Goal: Task Accomplishment & Management: Use online tool/utility

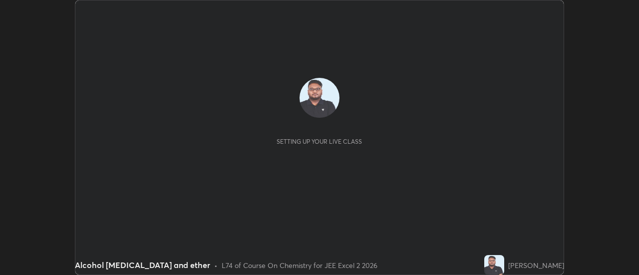
scroll to position [275, 639]
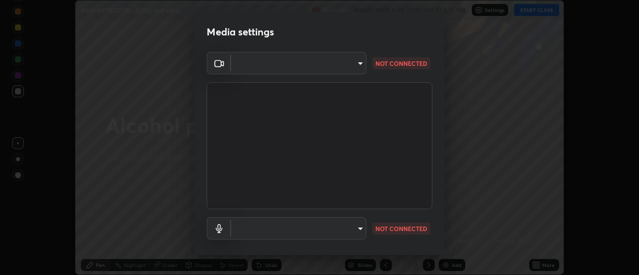
click at [352, 167] on video at bounding box center [320, 145] width 226 height 127
click at [347, 63] on body "Erase all Alcohol [MEDICAL_DATA] and ether Recording WAS SCHEDULED TO START AT …" at bounding box center [319, 137] width 639 height 275
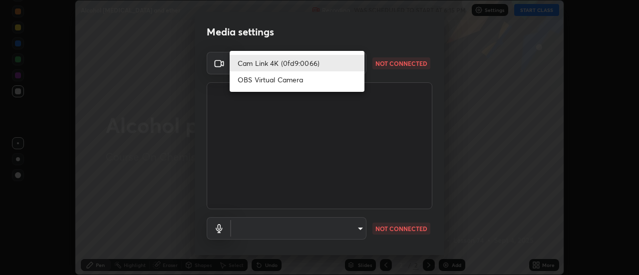
click at [282, 83] on li "OBS Virtual Camera" at bounding box center [297, 79] width 135 height 16
type input "40f90cfb706236fa88401656d49b7d5ec10250d66bd1c08dbda5224113434800"
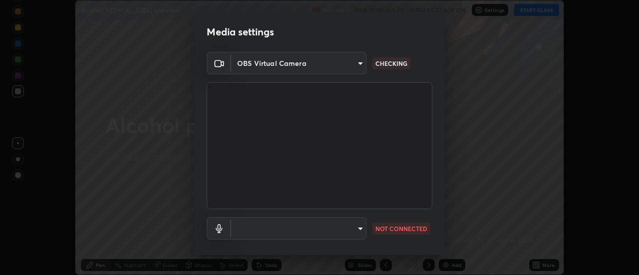
click at [337, 227] on body "Erase all Alcohol [MEDICAL_DATA] and ether Recording WAS SCHEDULED TO START AT …" at bounding box center [319, 137] width 639 height 275
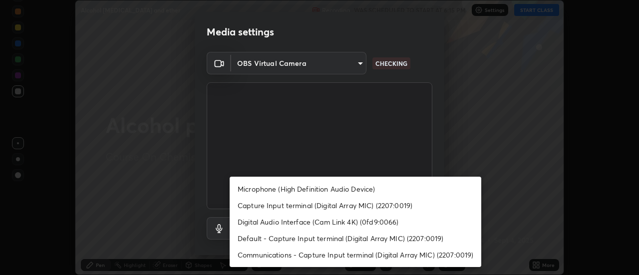
click at [181, 207] on div at bounding box center [319, 137] width 639 height 275
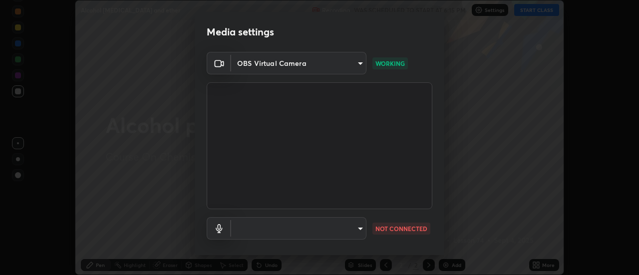
click at [317, 225] on body "Erase all Alcohol [MEDICAL_DATA] and ether Recording WAS SCHEDULED TO START AT …" at bounding box center [319, 137] width 639 height 275
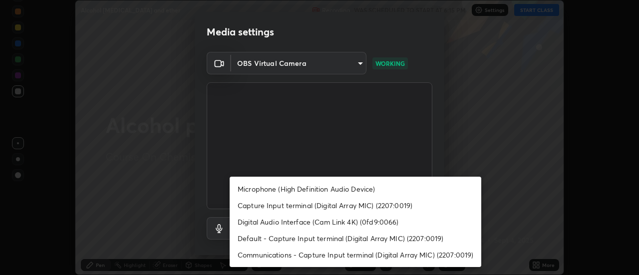
click at [288, 192] on li "Microphone (High Definition Audio Device)" at bounding box center [356, 189] width 252 height 16
type input "a454fa0686b931939831f38c53873a2c38d35f51e55941a130062c71016431db"
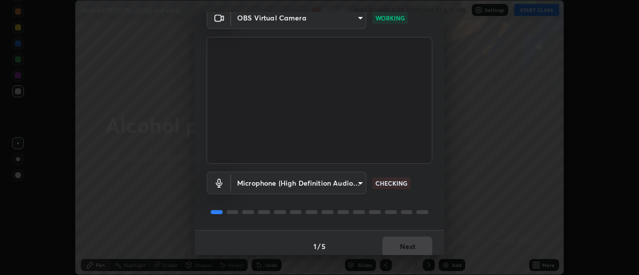
scroll to position [52, 0]
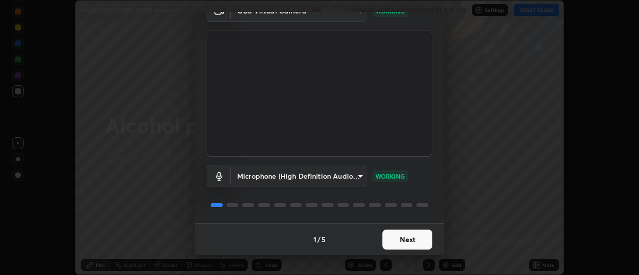
click at [398, 240] on button "Next" at bounding box center [408, 240] width 50 height 20
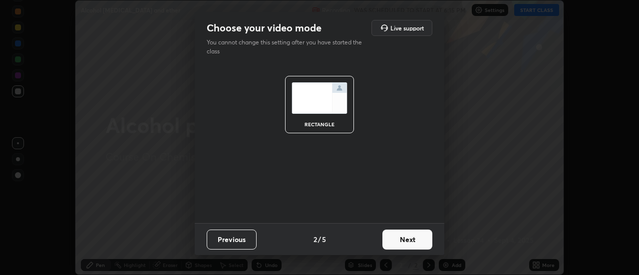
scroll to position [0, 0]
click at [395, 245] on button "Next" at bounding box center [408, 240] width 50 height 20
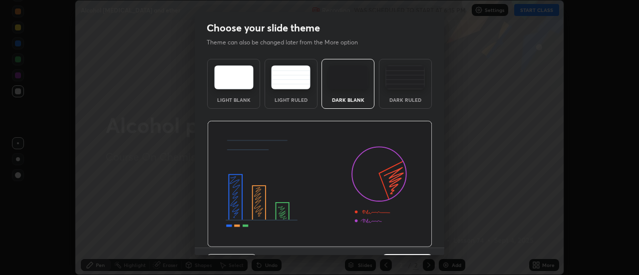
click at [394, 242] on img at bounding box center [319, 184] width 225 height 127
click at [391, 241] on img at bounding box center [319, 184] width 225 height 127
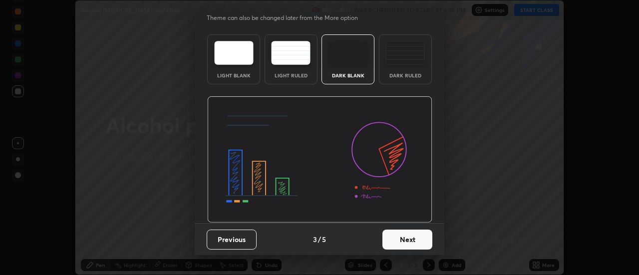
click at [398, 244] on button "Next" at bounding box center [408, 240] width 50 height 20
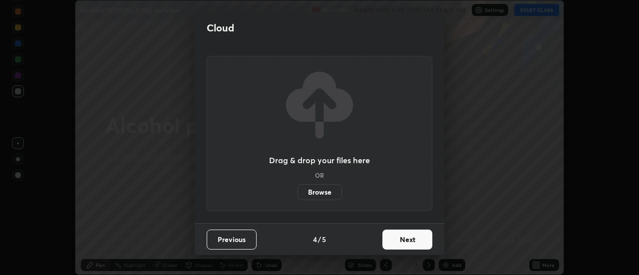
scroll to position [0, 0]
click at [400, 242] on button "Next" at bounding box center [408, 240] width 50 height 20
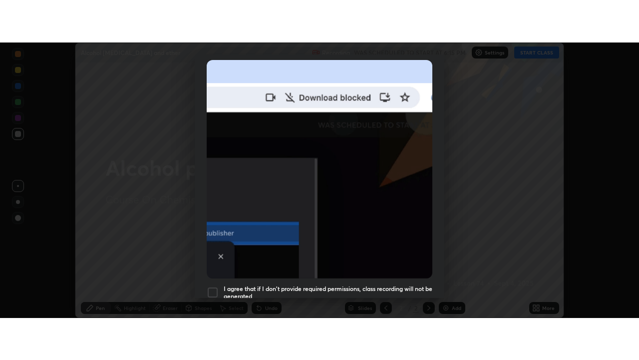
scroll to position [256, 0]
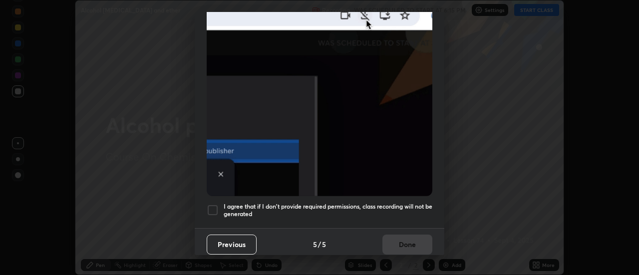
click at [217, 206] on div at bounding box center [213, 210] width 12 height 12
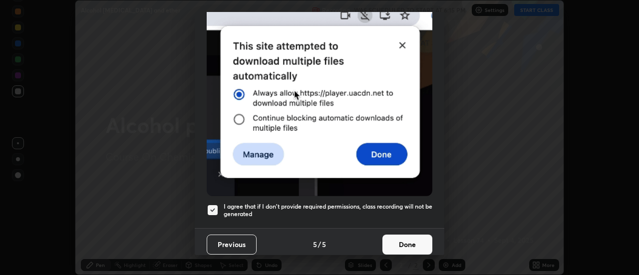
click at [390, 236] on button "Done" at bounding box center [408, 245] width 50 height 20
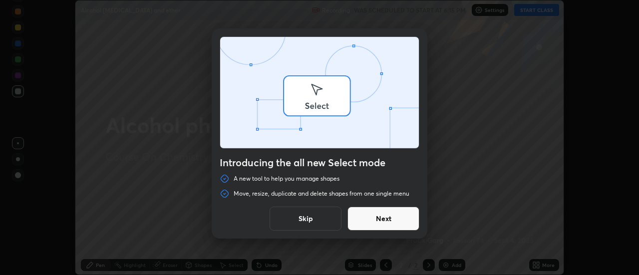
click at [534, 13] on div "Introducing the all new Select mode A new tool to help you manage shapes Move, …" at bounding box center [319, 137] width 639 height 275
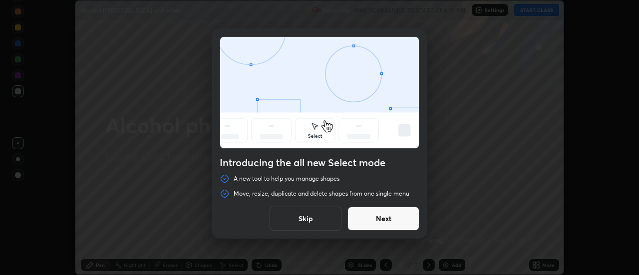
click at [323, 222] on button "Skip" at bounding box center [306, 219] width 72 height 24
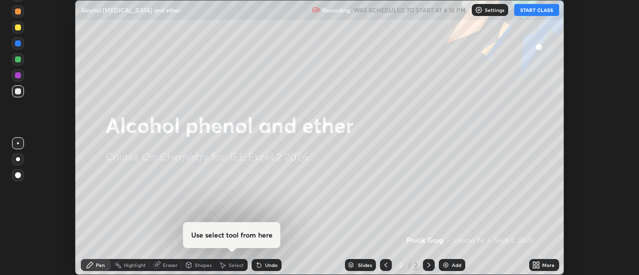
click at [525, 7] on button "START CLASS" at bounding box center [536, 10] width 45 height 12
click at [530, 265] on div "More" at bounding box center [544, 265] width 30 height 12
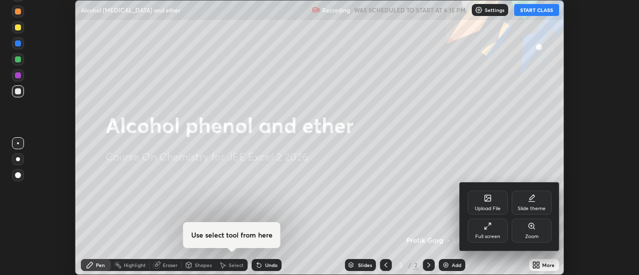
click at [479, 226] on div "Full screen" at bounding box center [488, 231] width 40 height 24
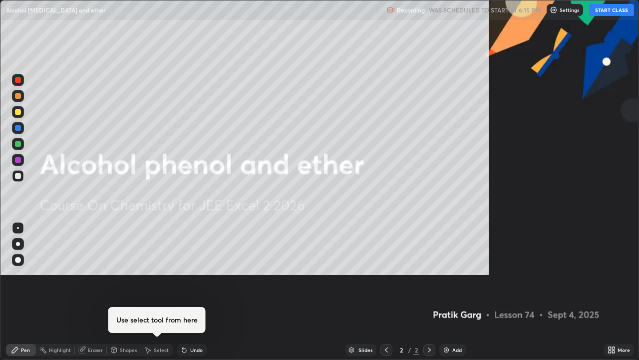
scroll to position [360, 639]
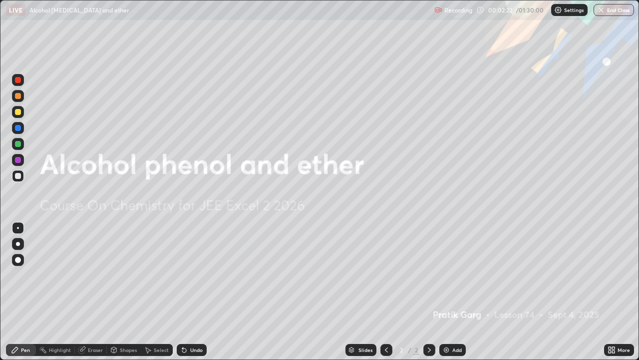
click at [457, 275] on div "Add" at bounding box center [456, 349] width 9 height 5
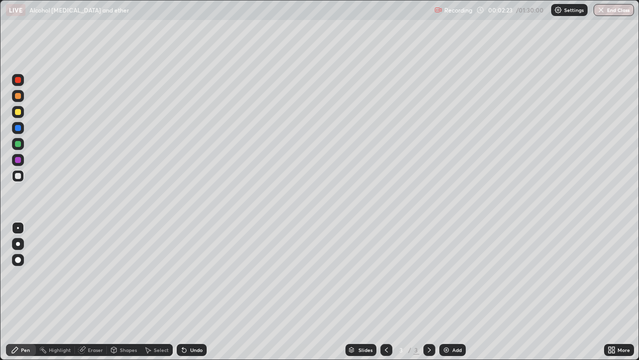
click at [15, 114] on div at bounding box center [18, 112] width 12 height 12
click at [161, 275] on div "Select" at bounding box center [161, 349] width 15 height 5
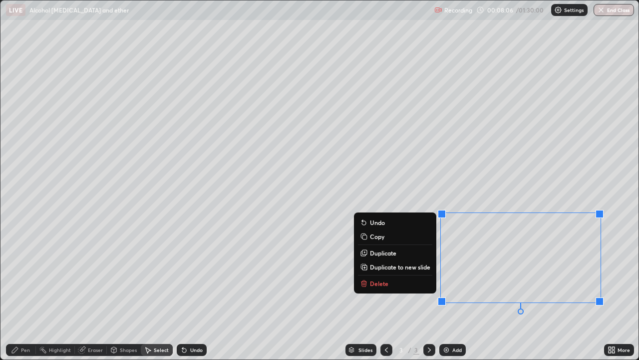
click at [388, 265] on p "Duplicate to new slide" at bounding box center [400, 267] width 60 height 8
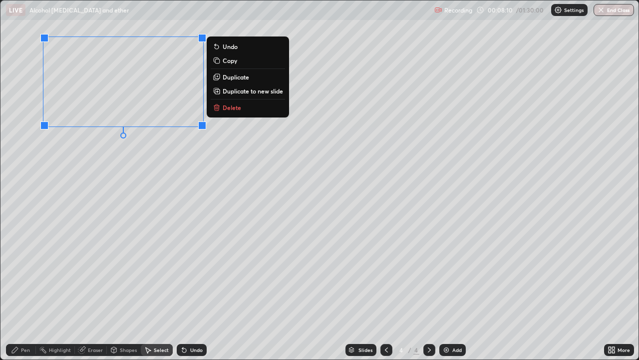
click at [28, 275] on div "Pen" at bounding box center [25, 349] width 9 height 5
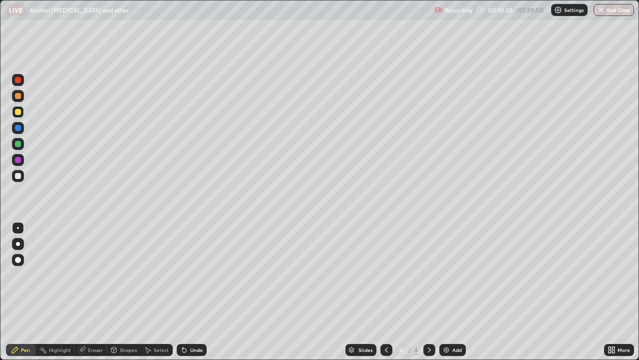
click at [18, 144] on div at bounding box center [18, 144] width 6 height 6
click at [129, 275] on div "Shapes" at bounding box center [128, 349] width 17 height 5
click at [199, 275] on div "Undo" at bounding box center [196, 349] width 12 height 5
click at [89, 275] on div "Eraser" at bounding box center [95, 349] width 15 height 5
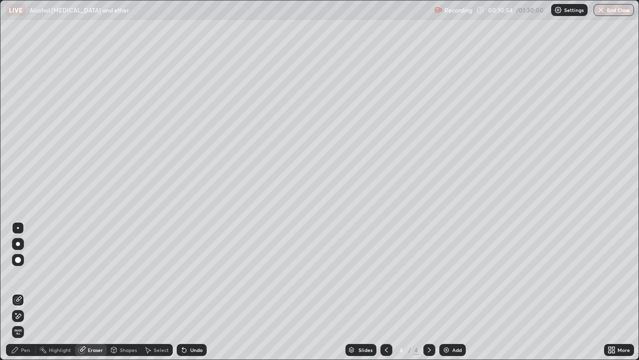
click at [19, 275] on div "Pen" at bounding box center [21, 350] width 30 height 12
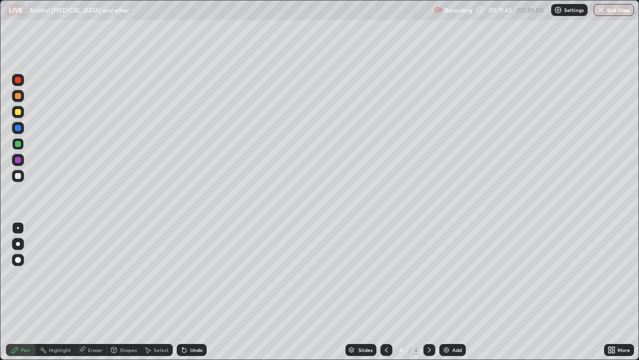
click at [197, 275] on div "Undo" at bounding box center [192, 350] width 30 height 12
click at [194, 275] on div "Undo" at bounding box center [196, 349] width 12 height 5
click at [196, 275] on div "Undo" at bounding box center [196, 349] width 12 height 5
click at [191, 275] on div "Undo" at bounding box center [192, 350] width 30 height 12
click at [187, 275] on div "Undo" at bounding box center [192, 350] width 30 height 12
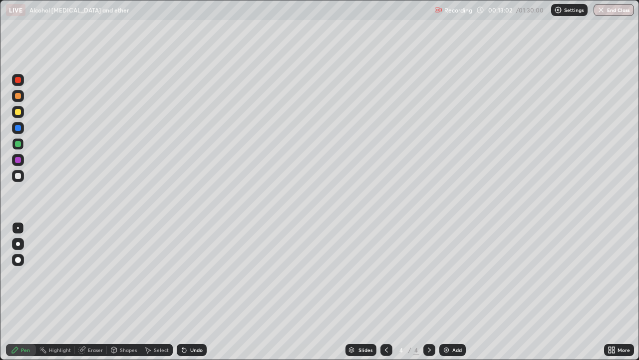
click at [453, 275] on div "Add" at bounding box center [456, 349] width 9 height 5
click at [190, 275] on div "Undo" at bounding box center [196, 349] width 12 height 5
click at [92, 275] on div "Eraser" at bounding box center [95, 349] width 15 height 5
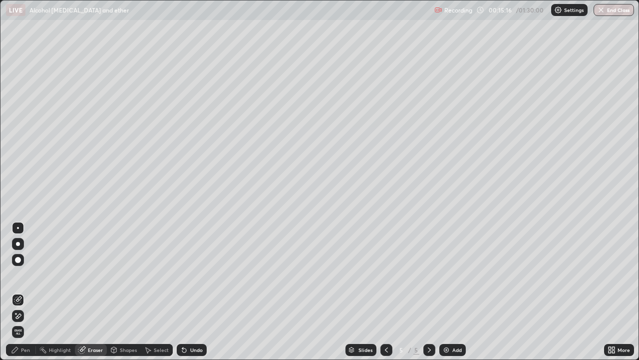
click at [24, 275] on div "Pen" at bounding box center [21, 350] width 30 height 12
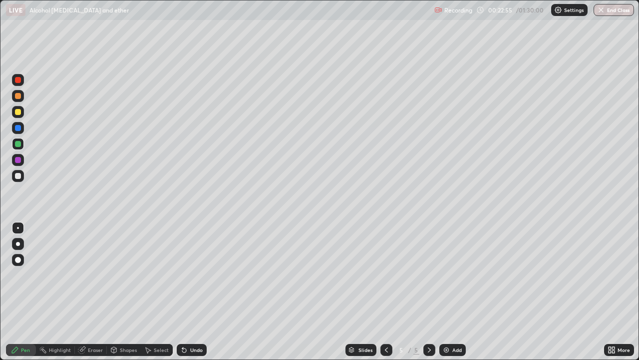
click at [450, 275] on div "Add" at bounding box center [452, 350] width 26 height 12
click at [455, 275] on div "Add" at bounding box center [456, 349] width 9 height 5
click at [19, 175] on div at bounding box center [18, 176] width 6 height 6
click at [192, 275] on div "Undo" at bounding box center [196, 349] width 12 height 5
click at [196, 275] on div "Undo" at bounding box center [196, 349] width 12 height 5
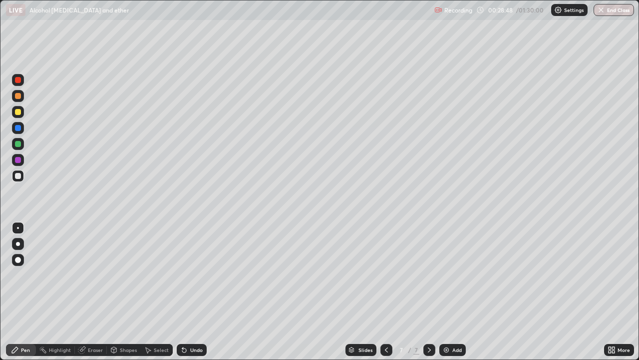
click at [194, 275] on div "Undo" at bounding box center [196, 349] width 12 height 5
click at [457, 275] on div "Add" at bounding box center [452, 350] width 26 height 12
click at [16, 113] on div at bounding box center [18, 112] width 6 height 6
click at [207, 35] on button "Undo" at bounding box center [221, 37] width 29 height 12
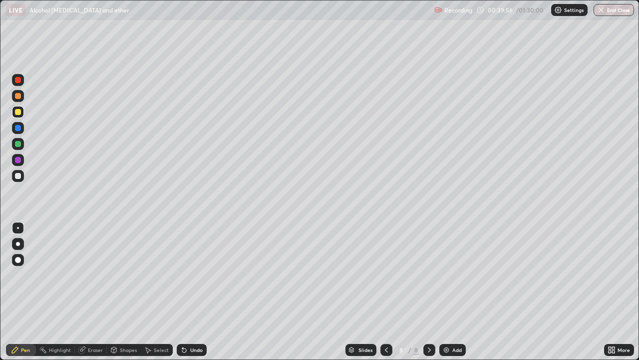
click at [451, 275] on div "Add" at bounding box center [452, 350] width 26 height 12
click at [19, 144] on div at bounding box center [18, 144] width 6 height 6
click at [128, 275] on div "Shapes" at bounding box center [128, 349] width 17 height 5
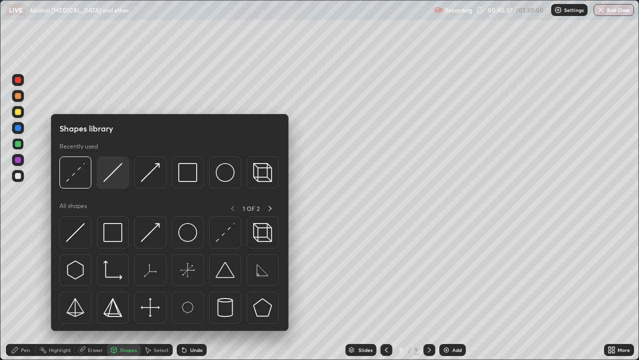
click at [111, 174] on img at bounding box center [112, 172] width 19 height 19
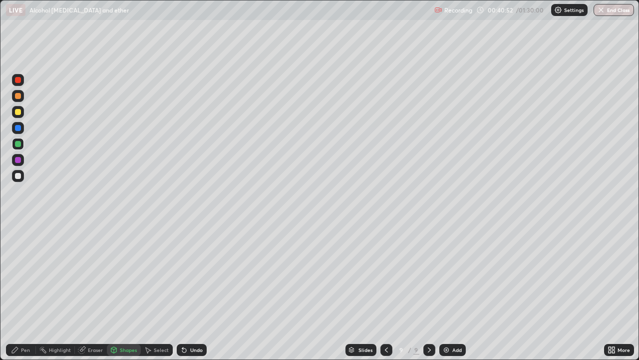
click at [27, 275] on div "Pen" at bounding box center [21, 350] width 30 height 12
click at [17, 112] on div at bounding box center [18, 112] width 6 height 6
click at [185, 275] on icon at bounding box center [184, 350] width 4 height 4
click at [194, 275] on div "Undo" at bounding box center [196, 349] width 12 height 5
click at [19, 146] on div at bounding box center [18, 144] width 6 height 6
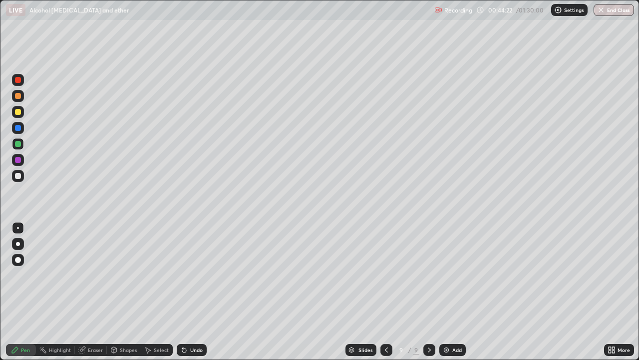
click at [452, 275] on div "Add" at bounding box center [456, 349] width 9 height 5
click at [13, 142] on div at bounding box center [18, 144] width 12 height 12
click at [127, 275] on div "Shapes" at bounding box center [124, 350] width 34 height 12
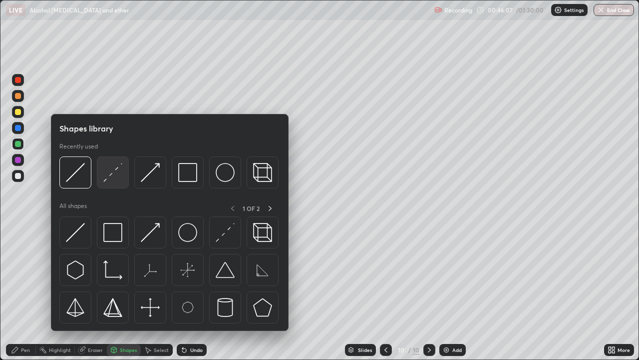
click at [111, 175] on img at bounding box center [112, 172] width 19 height 19
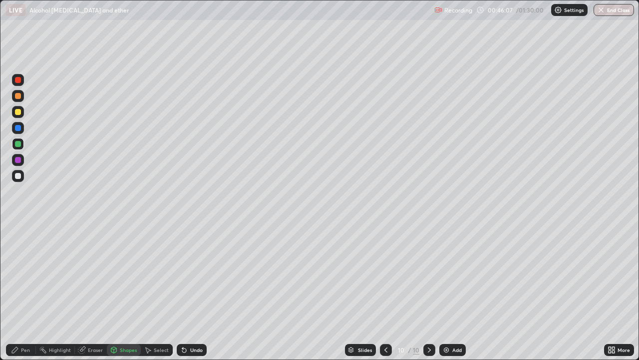
click at [16, 116] on div at bounding box center [18, 112] width 12 height 12
click at [19, 94] on div at bounding box center [18, 96] width 6 height 6
click at [19, 275] on div "Pen" at bounding box center [21, 350] width 30 height 12
click at [17, 144] on div at bounding box center [18, 144] width 6 height 6
click at [24, 275] on div "Pen" at bounding box center [25, 349] width 9 height 5
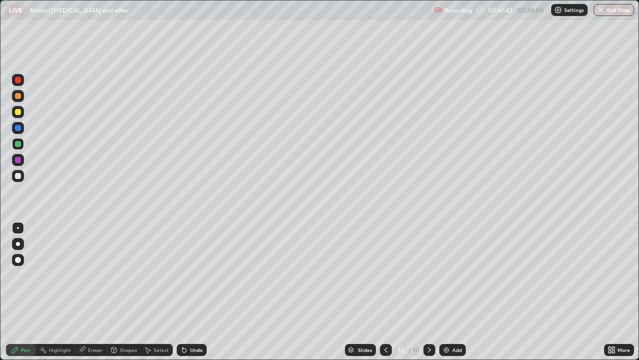
click at [125, 275] on div "Shapes" at bounding box center [128, 349] width 17 height 5
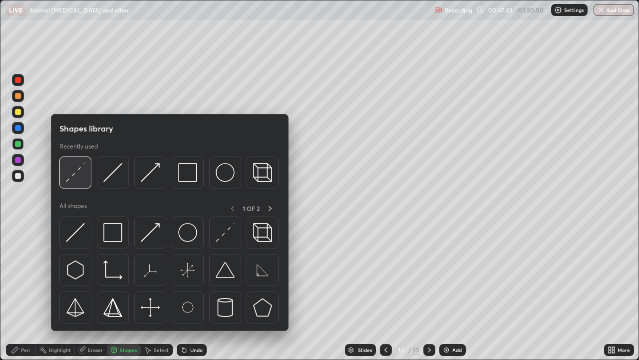
click at [76, 175] on img at bounding box center [75, 172] width 19 height 19
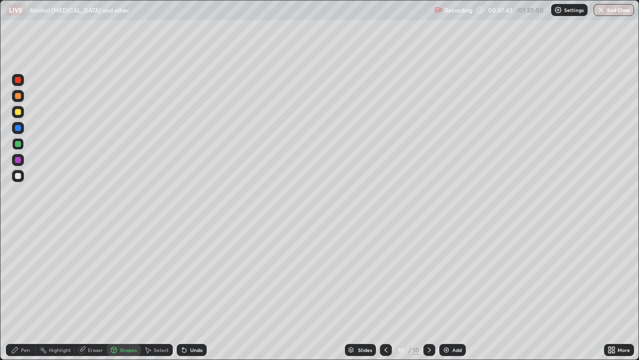
click at [18, 112] on div at bounding box center [18, 112] width 6 height 6
click at [21, 98] on div at bounding box center [18, 96] width 12 height 12
click at [19, 275] on div "Pen" at bounding box center [21, 350] width 30 height 12
click at [93, 275] on div "Eraser" at bounding box center [95, 349] width 15 height 5
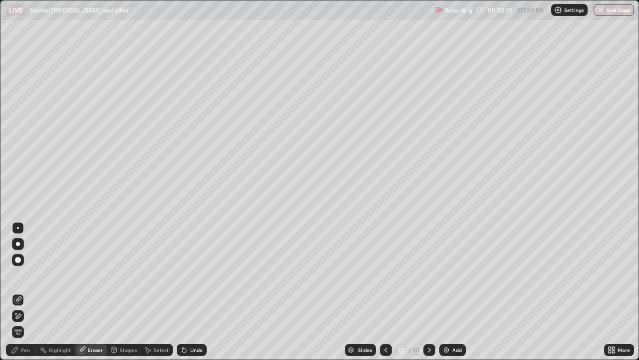
click at [23, 275] on div "Pen" at bounding box center [25, 349] width 9 height 5
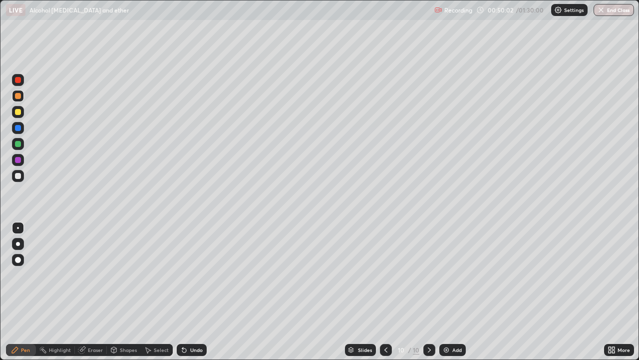
click at [18, 142] on div at bounding box center [18, 144] width 6 height 6
click at [454, 275] on div "Add" at bounding box center [456, 349] width 9 height 5
click at [384, 275] on icon at bounding box center [387, 350] width 8 height 8
click at [456, 275] on div "Add" at bounding box center [456, 349] width 9 height 5
click at [17, 98] on div at bounding box center [18, 96] width 6 height 6
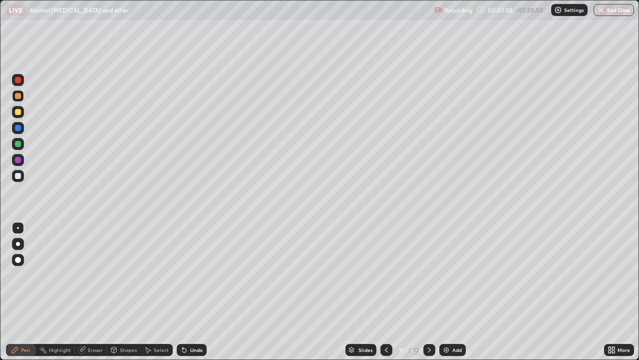
click at [17, 173] on div at bounding box center [18, 176] width 6 height 6
click at [18, 97] on div at bounding box center [18, 96] width 6 height 6
click at [193, 275] on div "Undo" at bounding box center [192, 350] width 30 height 12
click at [198, 275] on div "Undo" at bounding box center [192, 350] width 30 height 12
click at [196, 275] on div "Undo" at bounding box center [192, 350] width 30 height 12
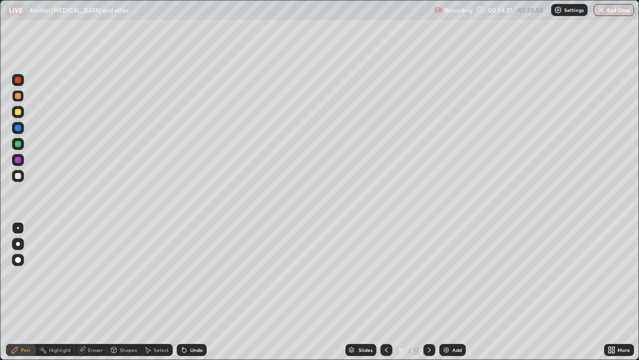
click at [199, 275] on div "Undo" at bounding box center [192, 350] width 30 height 12
click at [196, 275] on div "Undo" at bounding box center [196, 349] width 12 height 5
click at [17, 174] on div at bounding box center [18, 176] width 6 height 6
click at [21, 95] on div at bounding box center [18, 96] width 12 height 12
click at [449, 275] on img at bounding box center [446, 350] width 8 height 8
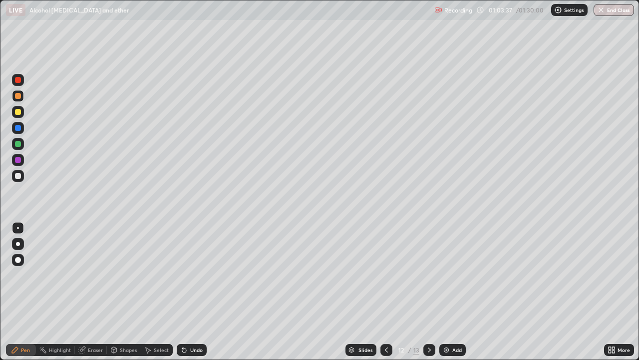
click at [193, 275] on div "Undo" at bounding box center [196, 349] width 12 height 5
click at [193, 275] on div "Undo" at bounding box center [192, 350] width 30 height 12
click at [193, 275] on div "Undo" at bounding box center [196, 349] width 12 height 5
click at [194, 275] on div "Undo" at bounding box center [196, 349] width 12 height 5
click at [17, 144] on div at bounding box center [18, 144] width 6 height 6
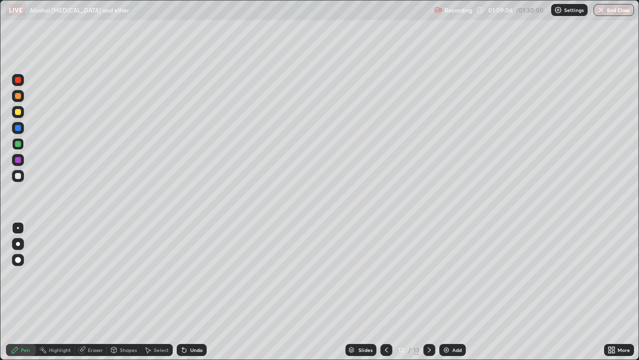
click at [455, 275] on div "Add" at bounding box center [456, 349] width 9 height 5
click at [381, 275] on div at bounding box center [387, 350] width 12 height 12
click at [425, 275] on div at bounding box center [430, 350] width 12 height 12
click at [385, 275] on icon at bounding box center [386, 349] width 3 height 5
click at [383, 275] on icon at bounding box center [387, 350] width 8 height 8
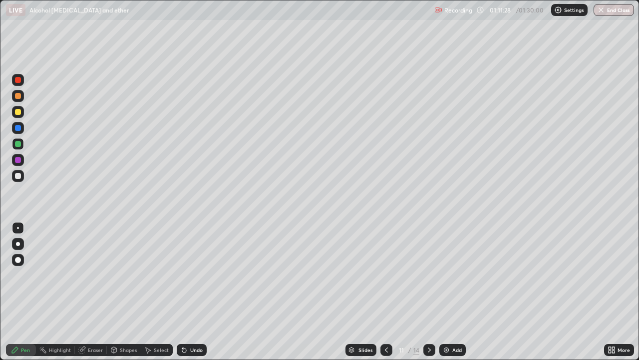
click at [430, 275] on icon at bounding box center [430, 350] width 8 height 8
click at [428, 275] on icon at bounding box center [430, 350] width 8 height 8
click at [388, 275] on icon at bounding box center [387, 350] width 8 height 8
click at [429, 275] on icon at bounding box center [429, 349] width 3 height 5
click at [453, 275] on div "Add" at bounding box center [452, 350] width 26 height 12
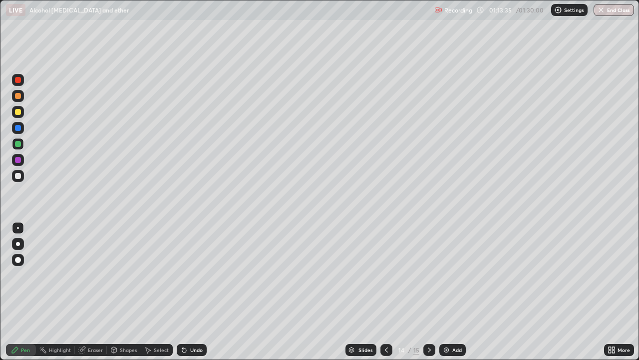
click at [18, 96] on div at bounding box center [18, 96] width 6 height 6
click at [23, 275] on div "Pen" at bounding box center [25, 349] width 9 height 5
click at [130, 275] on div "Shapes" at bounding box center [128, 349] width 17 height 5
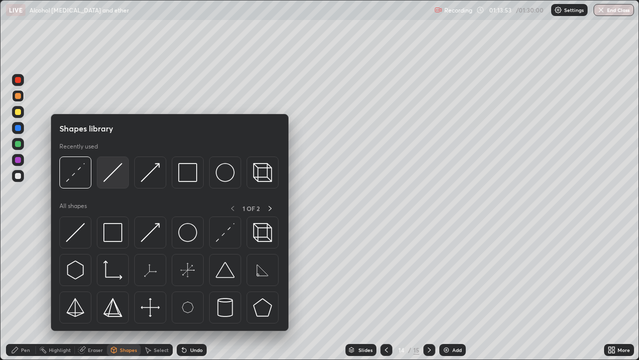
click at [113, 169] on img at bounding box center [112, 172] width 19 height 19
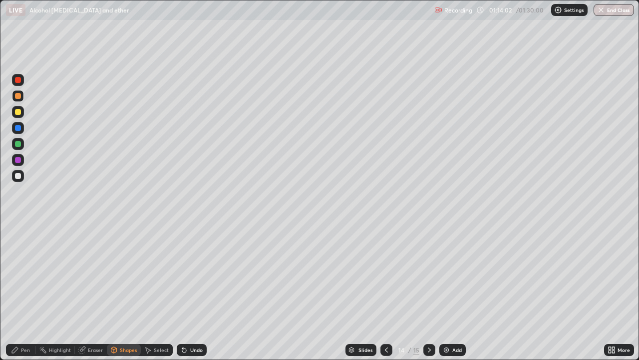
click at [196, 275] on div "Undo" at bounding box center [192, 350] width 30 height 12
click at [21, 275] on div "Pen" at bounding box center [25, 349] width 9 height 5
click at [95, 275] on div "Eraser" at bounding box center [95, 349] width 15 height 5
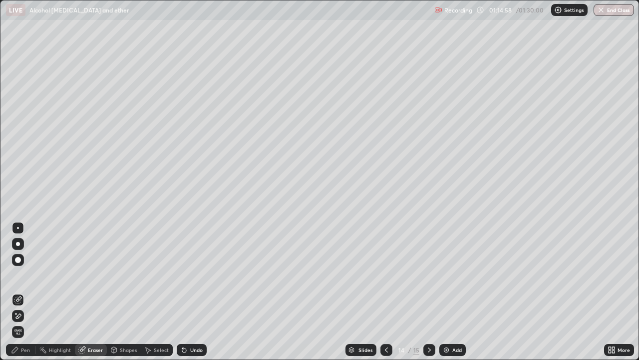
click at [26, 275] on div "Pen" at bounding box center [25, 349] width 9 height 5
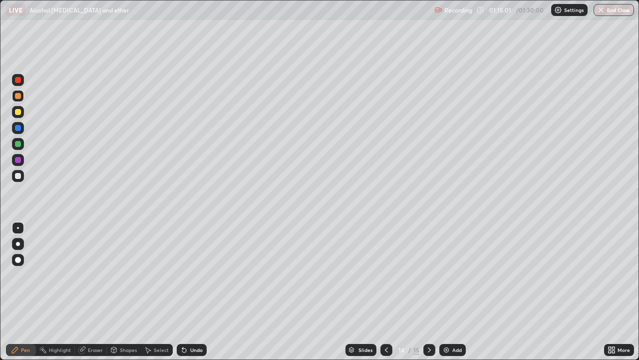
click at [17, 110] on div at bounding box center [18, 112] width 6 height 6
click at [455, 275] on div "Add" at bounding box center [456, 349] width 9 height 5
click at [20, 144] on div at bounding box center [18, 144] width 6 height 6
click at [390, 275] on div at bounding box center [387, 350] width 12 height 12
click at [90, 275] on div "Eraser" at bounding box center [95, 349] width 15 height 5
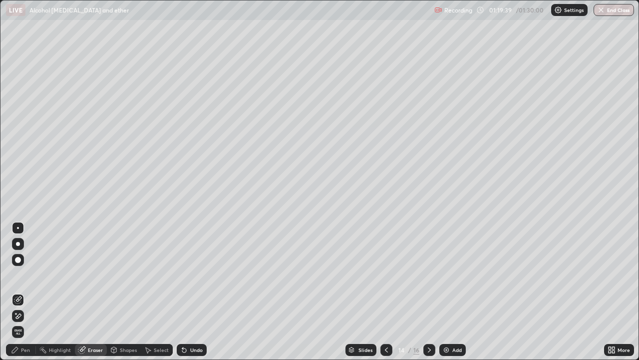
click at [21, 275] on div "Pen" at bounding box center [21, 350] width 30 height 12
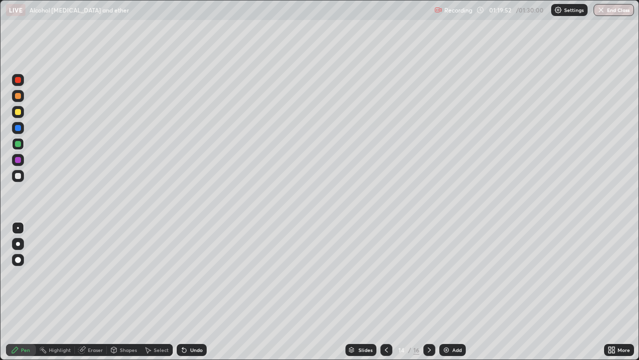
click at [430, 275] on icon at bounding box center [430, 350] width 8 height 8
click at [448, 275] on div "Add" at bounding box center [452, 350] width 26 height 12
click at [195, 275] on div "Undo" at bounding box center [196, 349] width 12 height 5
click at [454, 275] on div "Add" at bounding box center [452, 350] width 26 height 12
click at [386, 275] on icon at bounding box center [387, 350] width 8 height 8
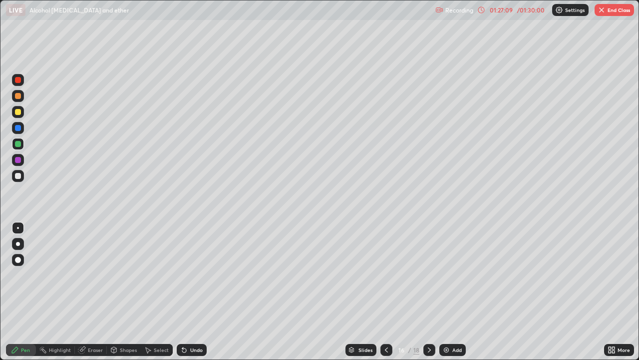
click at [516, 12] on div "/ 01:30:00" at bounding box center [530, 10] width 31 height 6
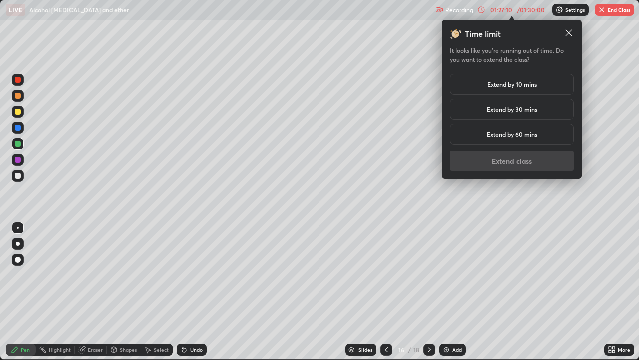
click at [504, 83] on h5 "Extend by 10 mins" at bounding box center [511, 84] width 49 height 9
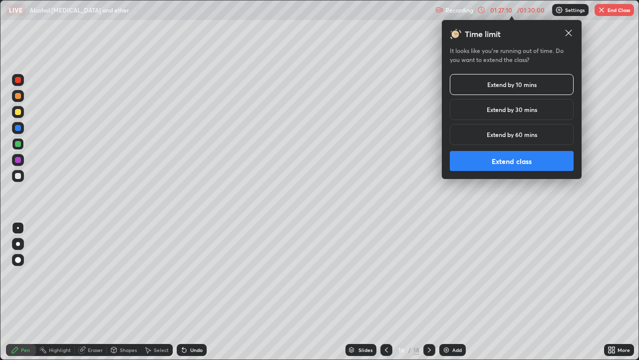
click at [499, 159] on button "Extend class" at bounding box center [512, 161] width 124 height 20
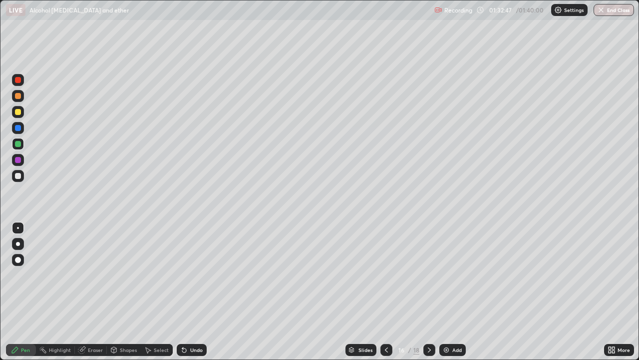
click at [429, 275] on icon at bounding box center [430, 350] width 8 height 8
click at [389, 275] on div at bounding box center [387, 350] width 12 height 12
click at [427, 275] on icon at bounding box center [430, 350] width 8 height 8
click at [386, 275] on icon at bounding box center [387, 350] width 8 height 8
click at [606, 8] on button "End Class" at bounding box center [614, 10] width 40 height 12
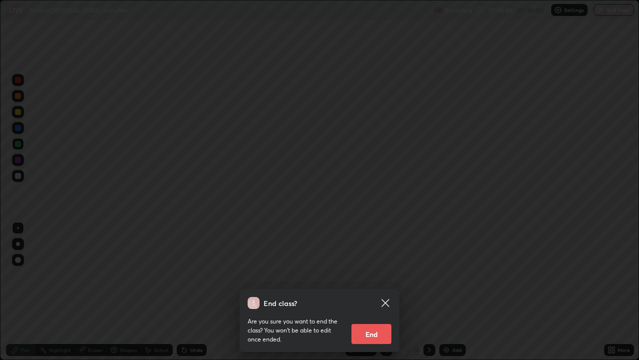
click at [366, 275] on button "End" at bounding box center [372, 334] width 40 height 20
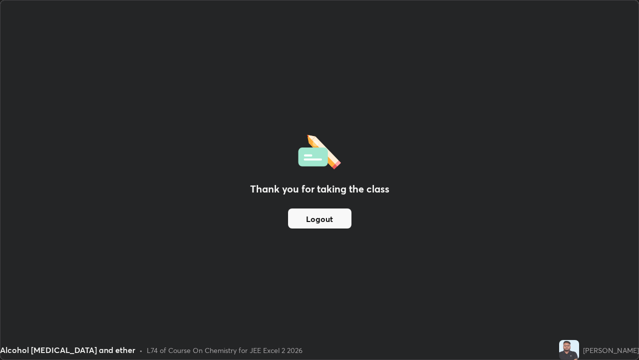
click at [334, 223] on button "Logout" at bounding box center [319, 218] width 63 height 20
